Goal: Navigation & Orientation: Find specific page/section

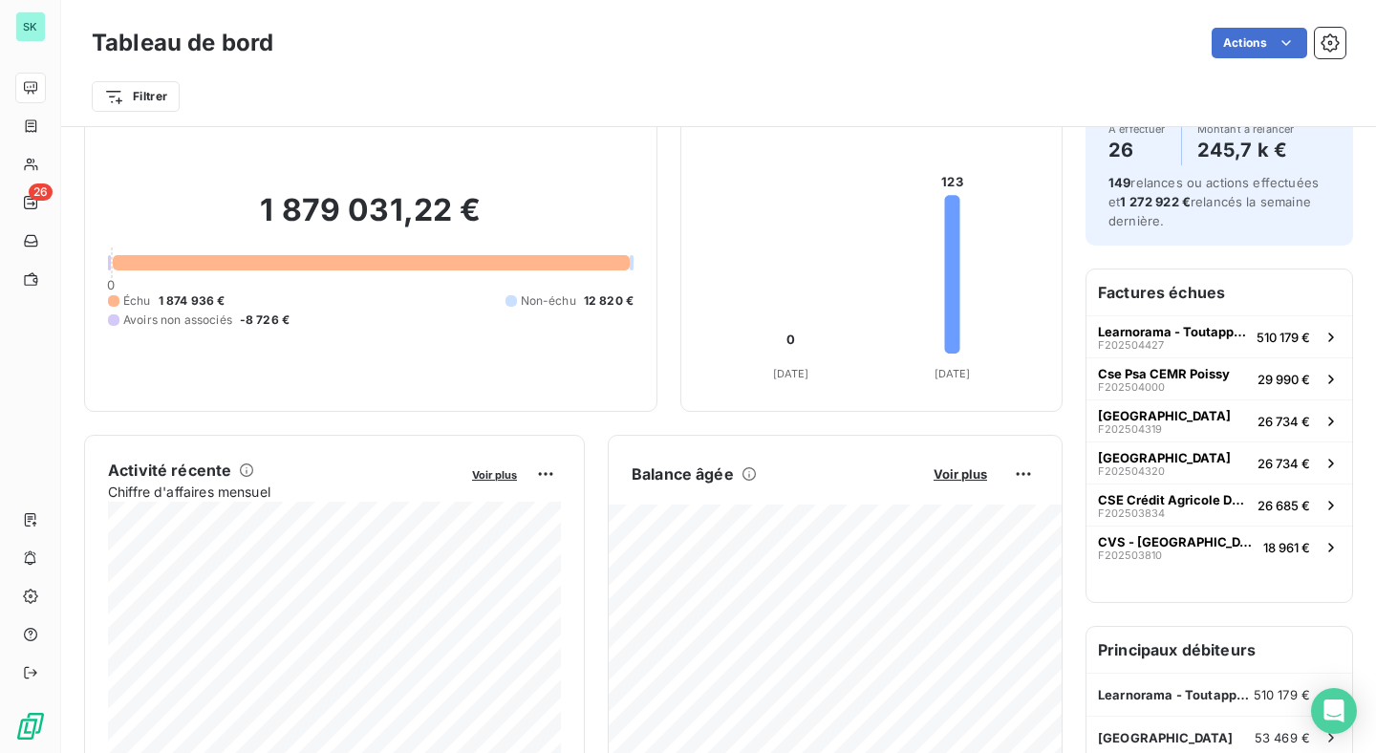
scroll to position [298, 0]
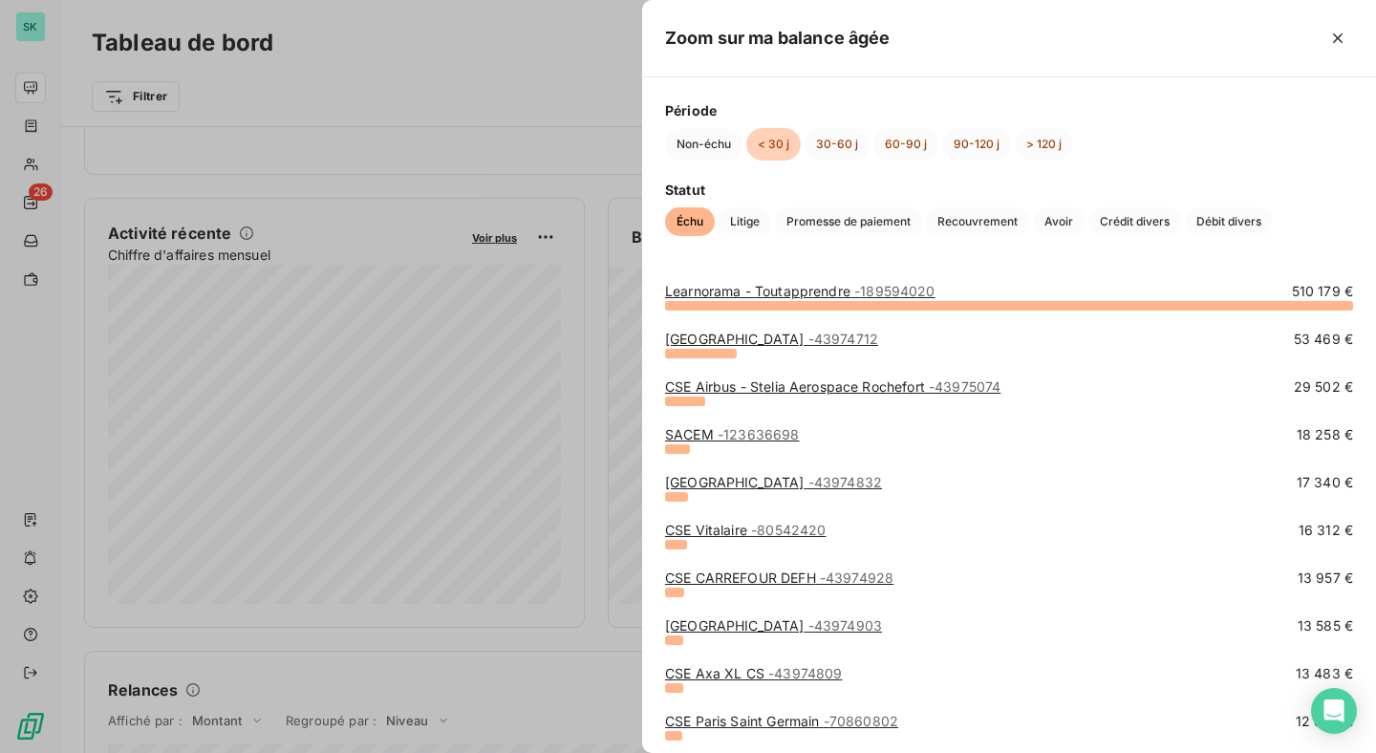
click at [582, 400] on div at bounding box center [688, 376] width 1376 height 753
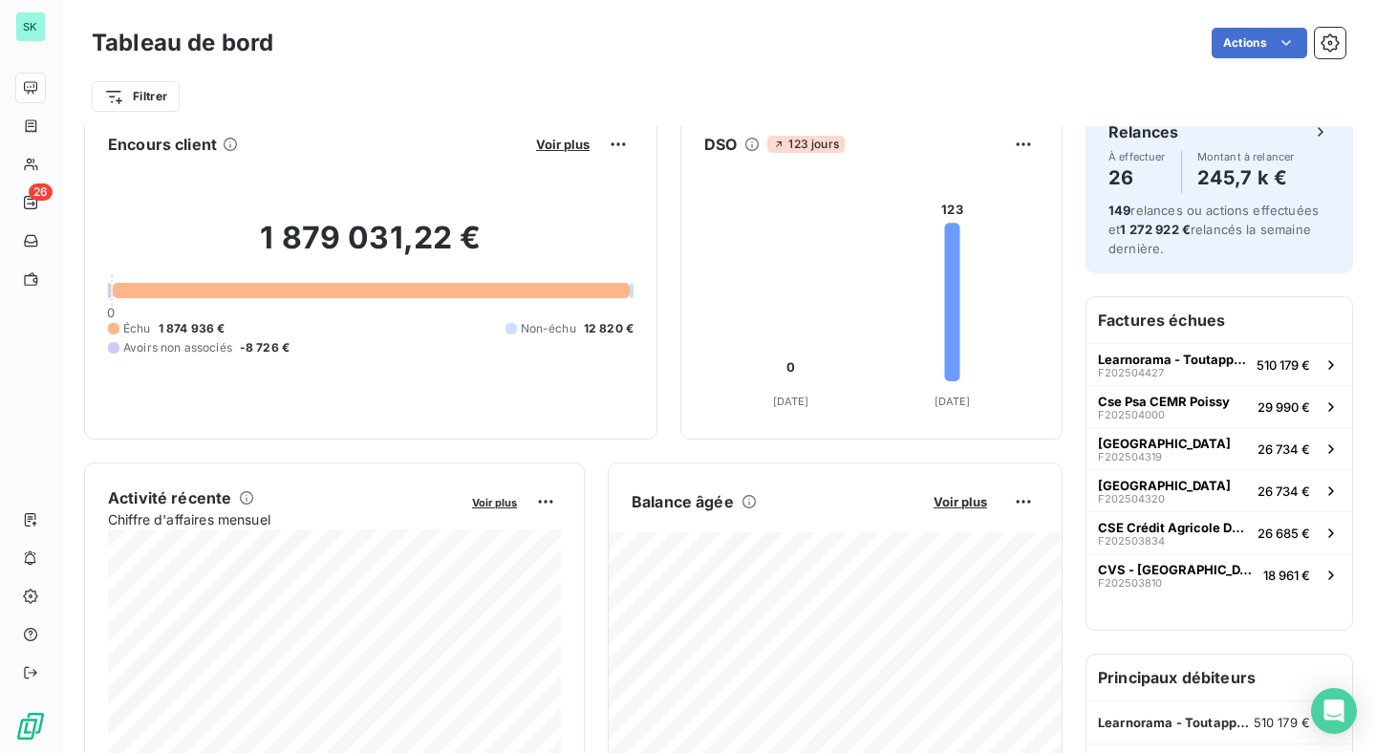
scroll to position [0, 0]
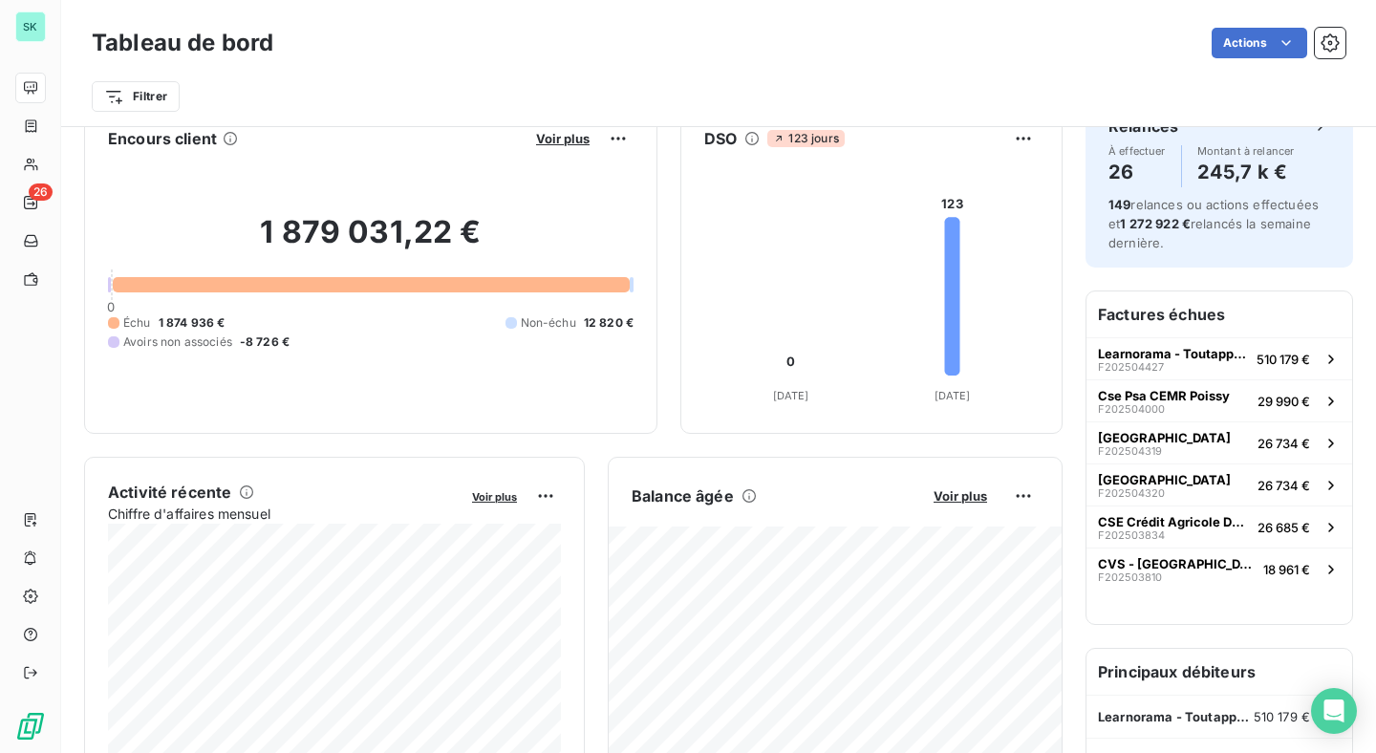
scroll to position [49, 0]
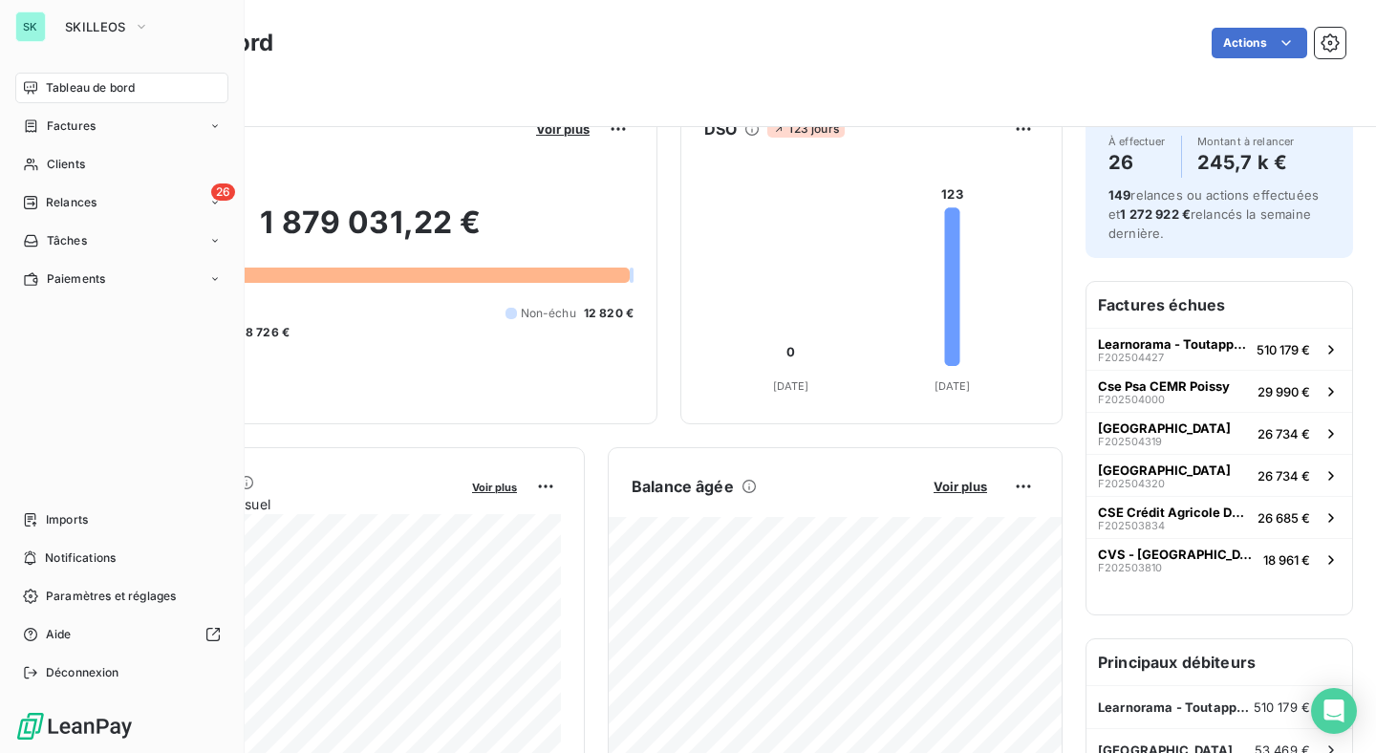
click at [100, 92] on span "Tableau de bord" at bounding box center [90, 87] width 89 height 17
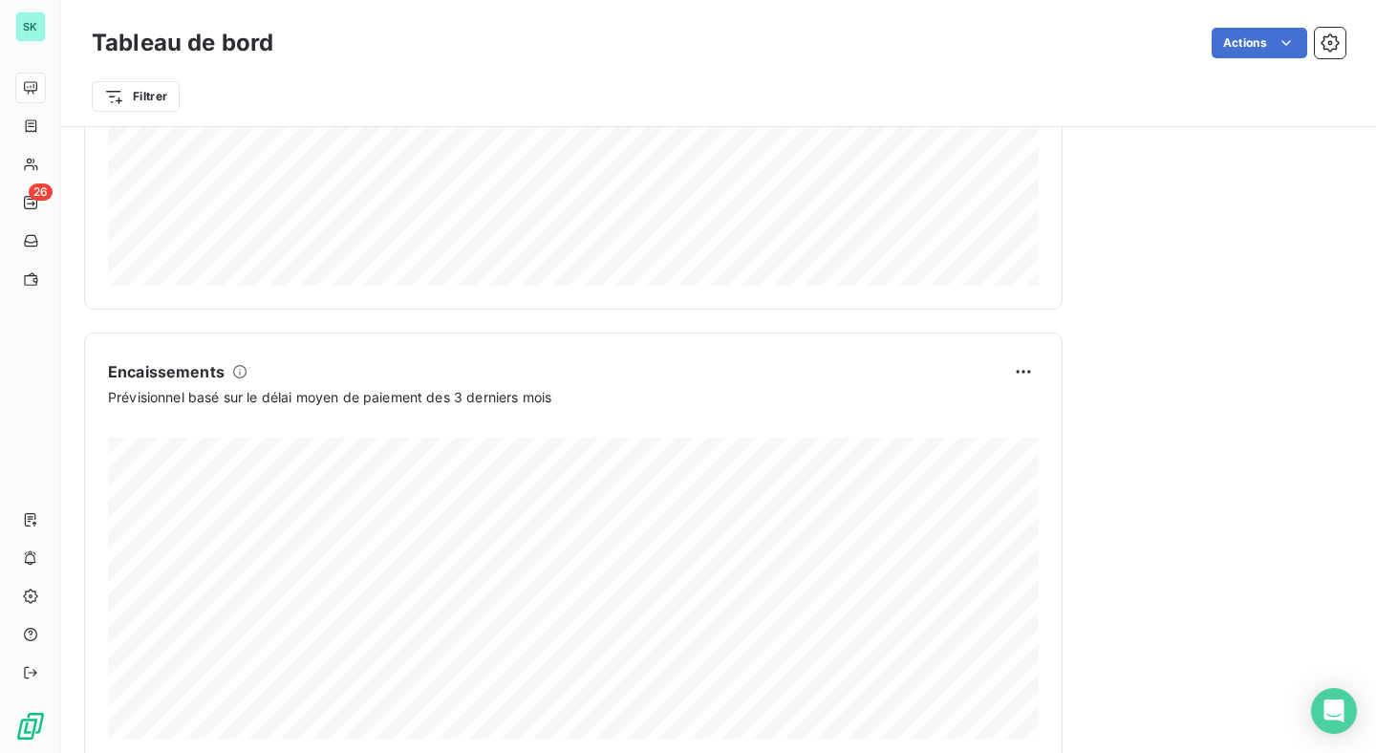
scroll to position [1110, 0]
